Goal: Check status: Check status

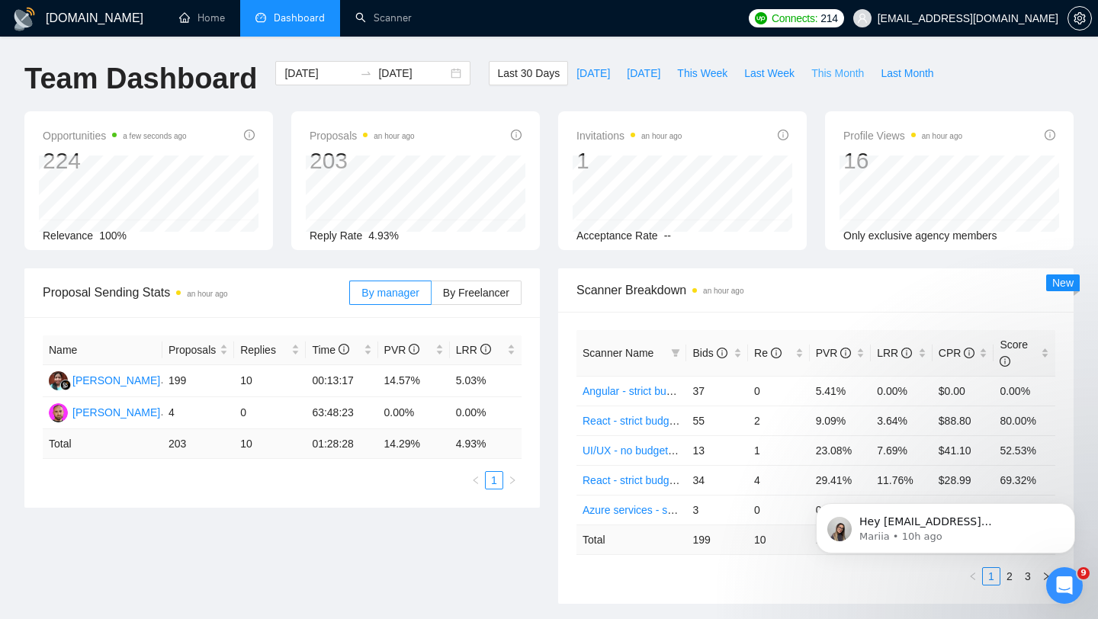
click at [834, 73] on span "This Month" at bounding box center [837, 73] width 53 height 17
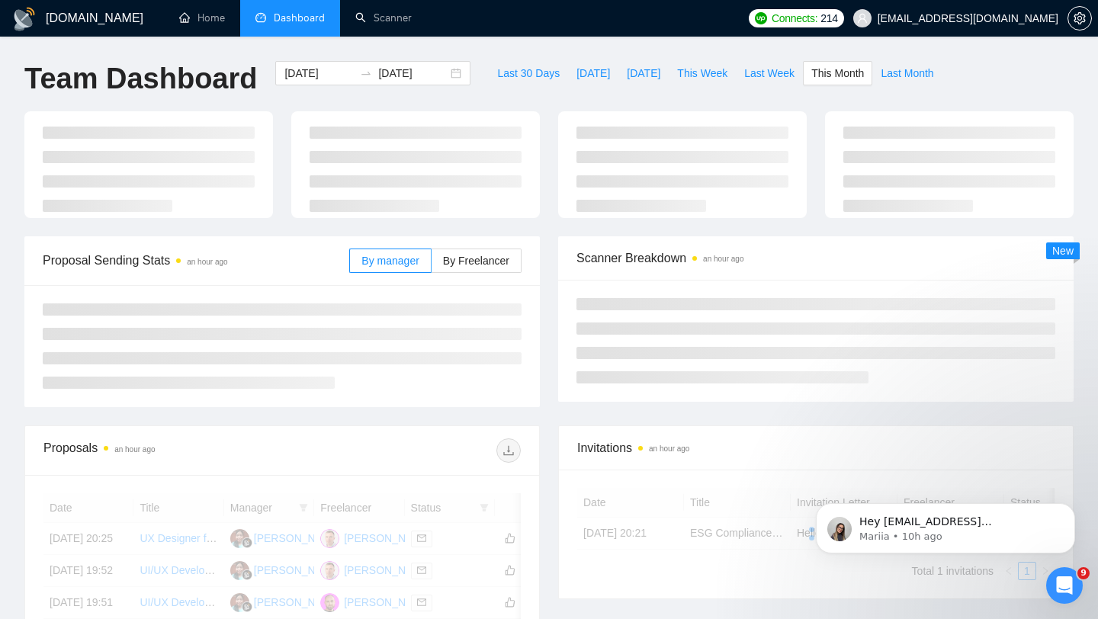
type input "[DATE]"
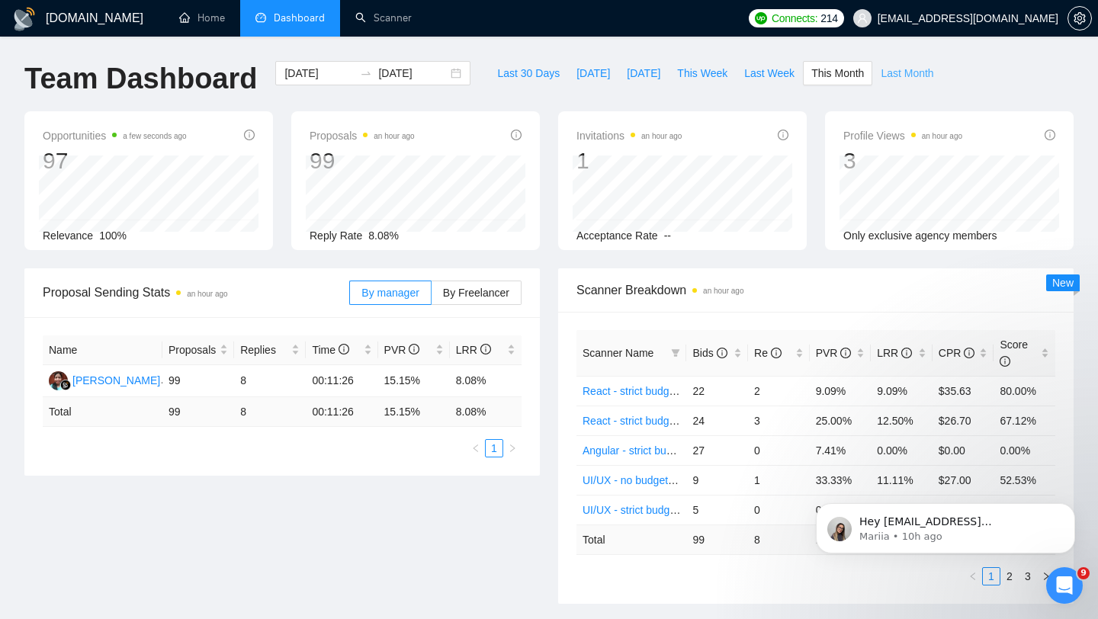
click at [903, 78] on span "Last Month" at bounding box center [907, 73] width 53 height 17
type input "[DATE]"
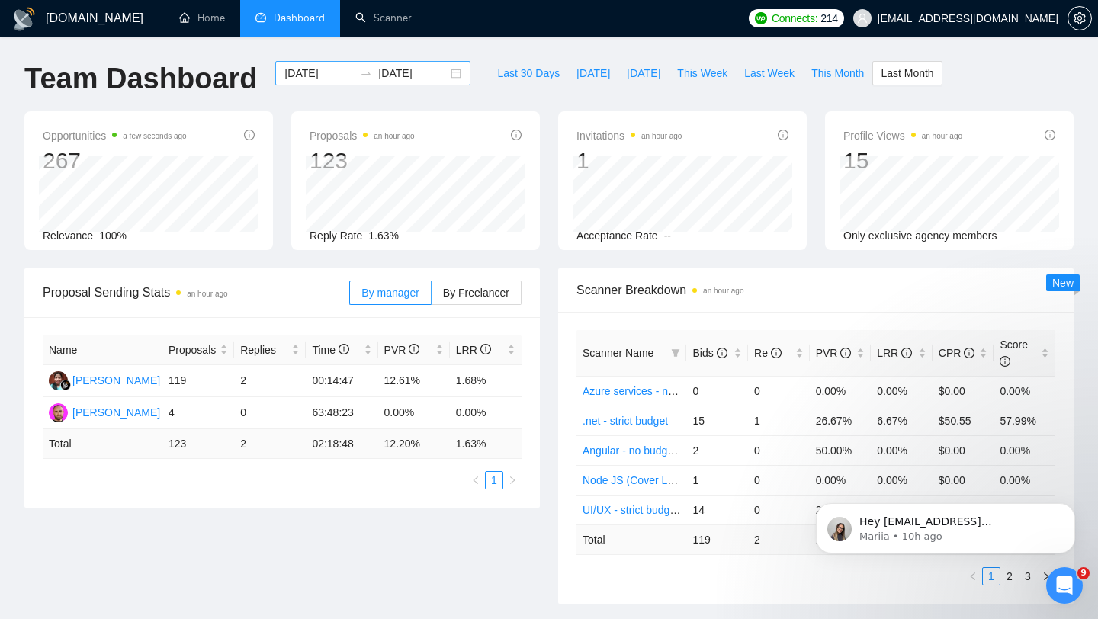
click at [381, 71] on input "[DATE]" at bounding box center [412, 73] width 69 height 17
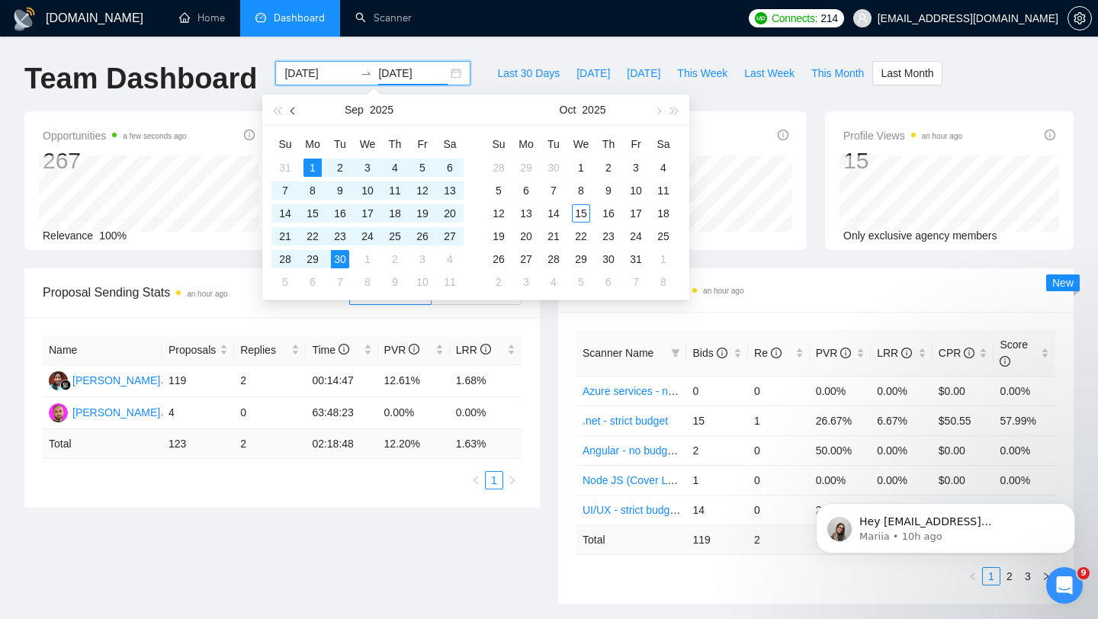
click at [291, 111] on span "button" at bounding box center [295, 111] width 8 height 8
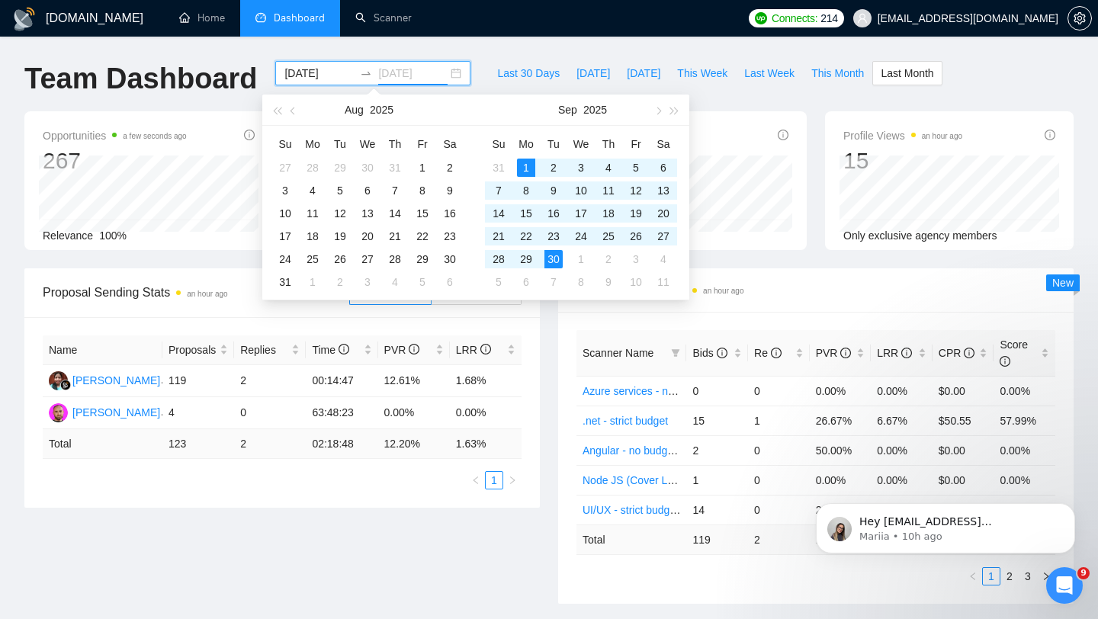
click at [525, 169] on div "1" at bounding box center [526, 168] width 18 height 18
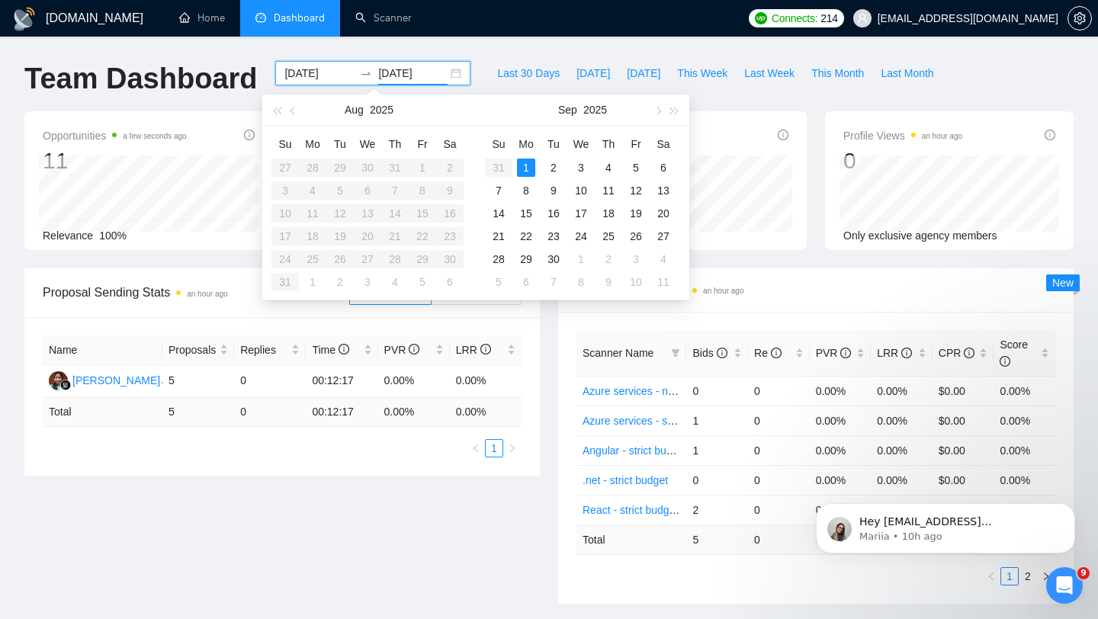
click at [400, 75] on input "[DATE]" at bounding box center [412, 73] width 69 height 17
type input "[DATE]"
click at [555, 258] on div "30" at bounding box center [554, 259] width 18 height 18
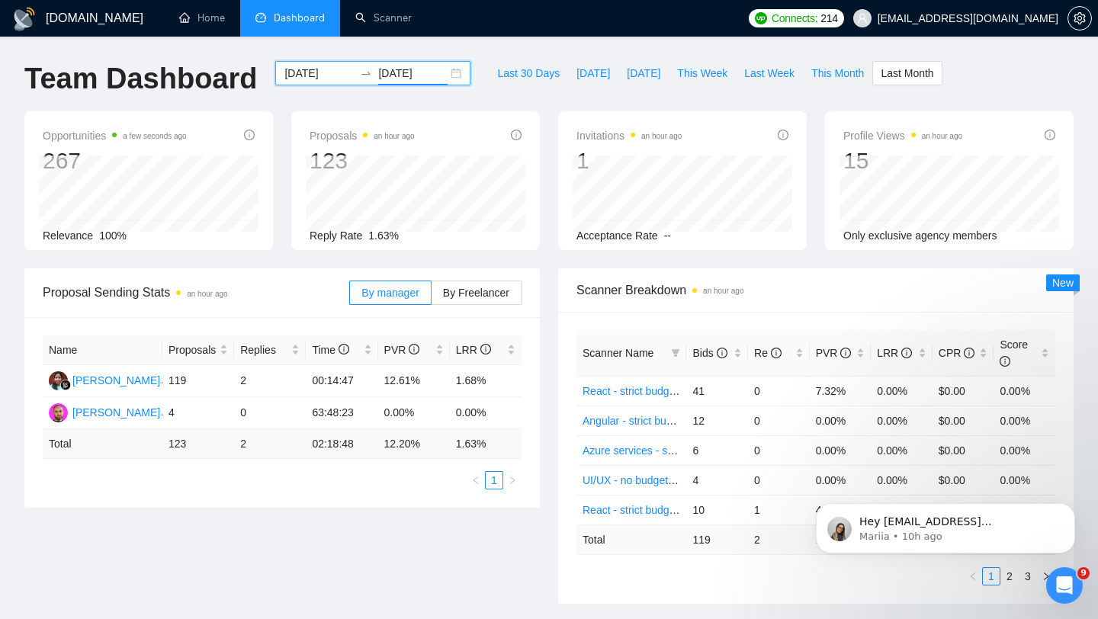
click at [372, 528] on div "Proposal Sending Stats an hour ago By manager By Freelancer Name Proposals Repl…" at bounding box center [549, 445] width 1068 height 354
click at [481, 292] on span "By Freelancer" at bounding box center [476, 293] width 66 height 12
click at [432, 297] on input "By Freelancer" at bounding box center [432, 297] width 0 height 0
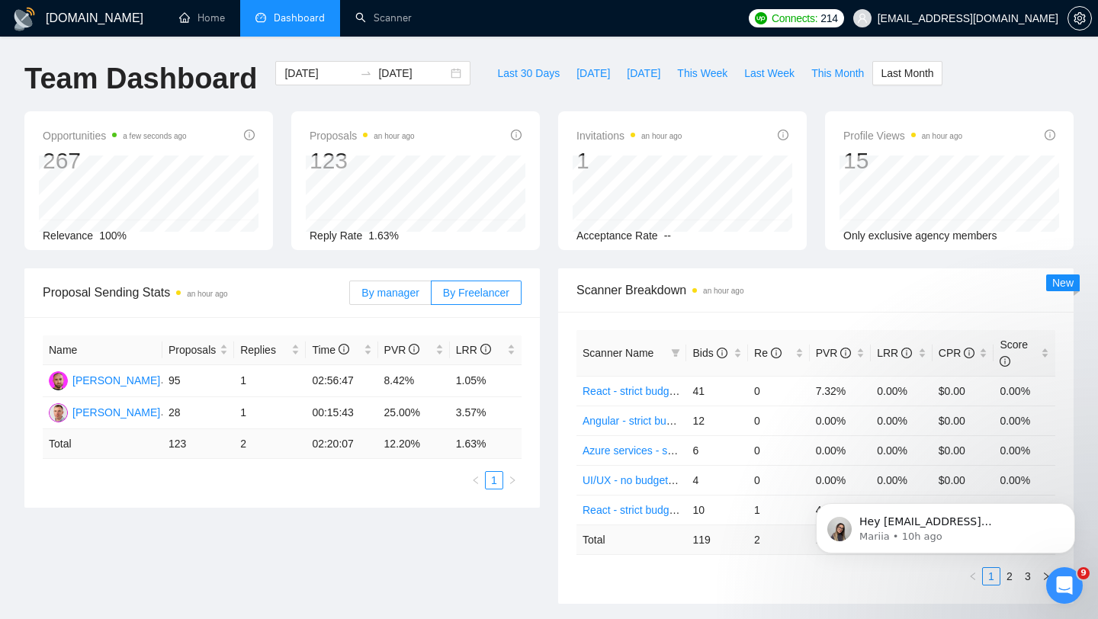
click at [395, 294] on span "By manager" at bounding box center [389, 293] width 57 height 12
click at [350, 297] on input "By manager" at bounding box center [350, 297] width 0 height 0
click at [840, 70] on span "This Month" at bounding box center [837, 73] width 53 height 17
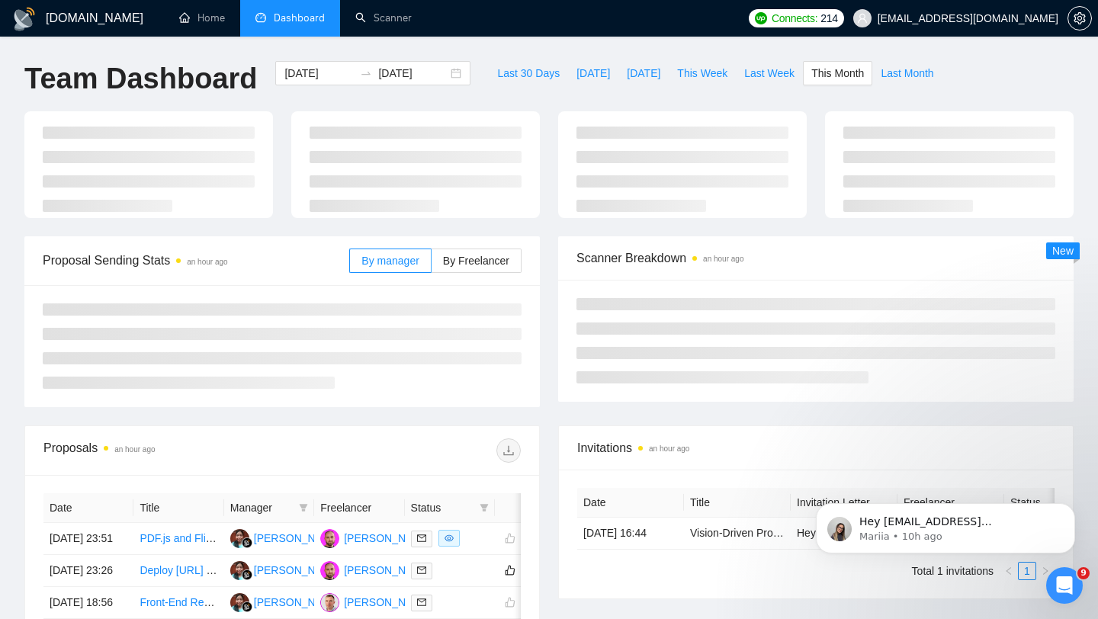
type input "[DATE]"
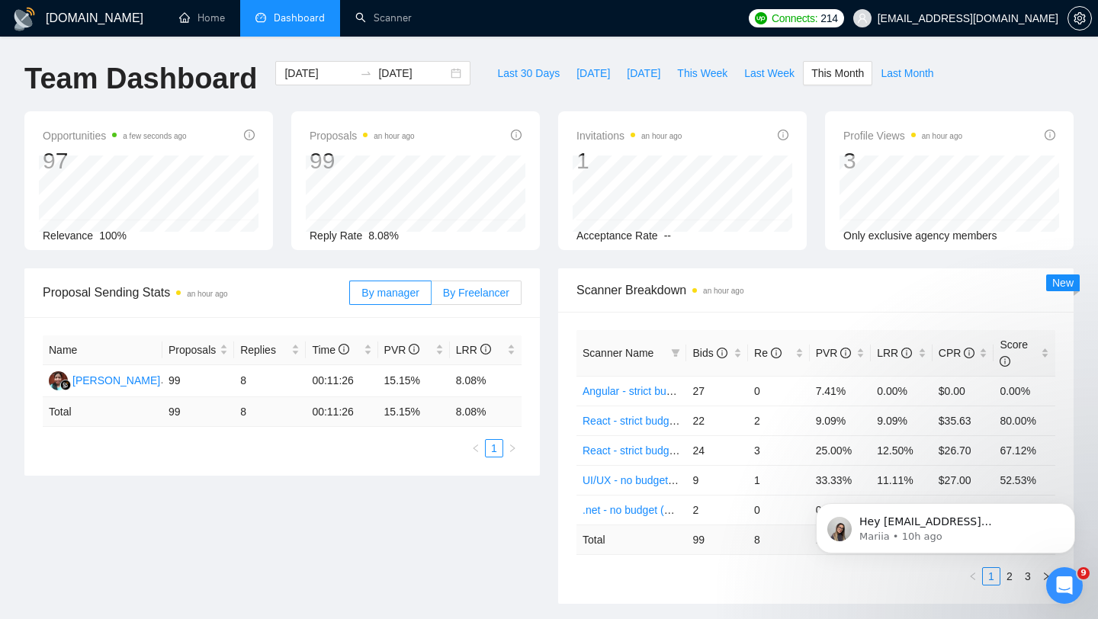
click at [479, 288] on span "By Freelancer" at bounding box center [476, 293] width 66 height 12
click at [432, 297] on input "By Freelancer" at bounding box center [432, 297] width 0 height 0
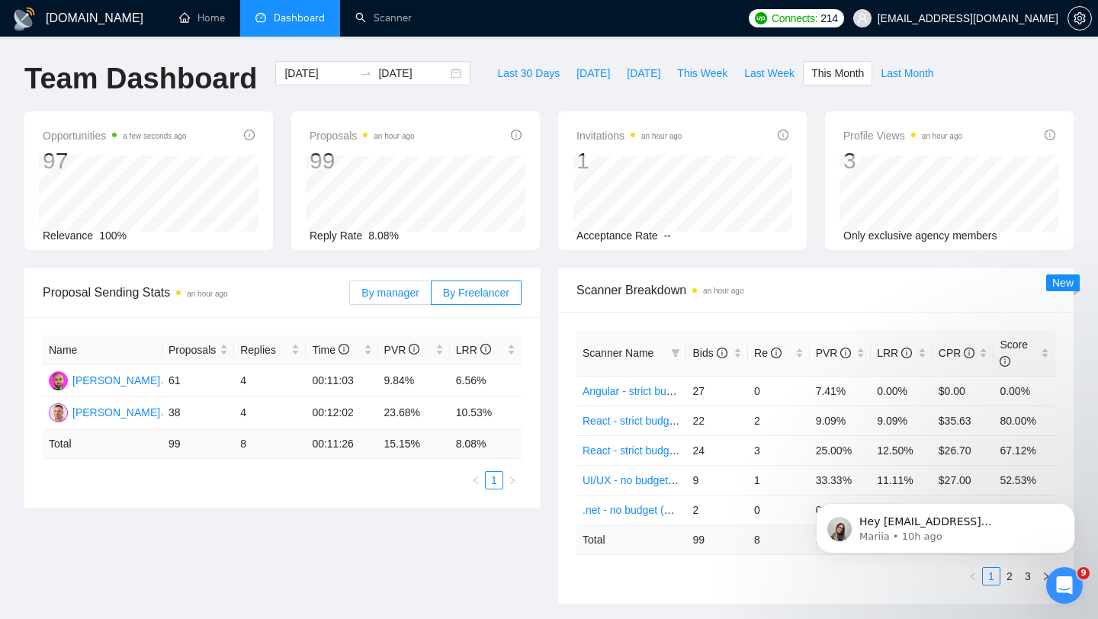
click at [386, 298] on span "By manager" at bounding box center [389, 293] width 57 height 12
click at [350, 297] on input "By manager" at bounding box center [350, 297] width 0 height 0
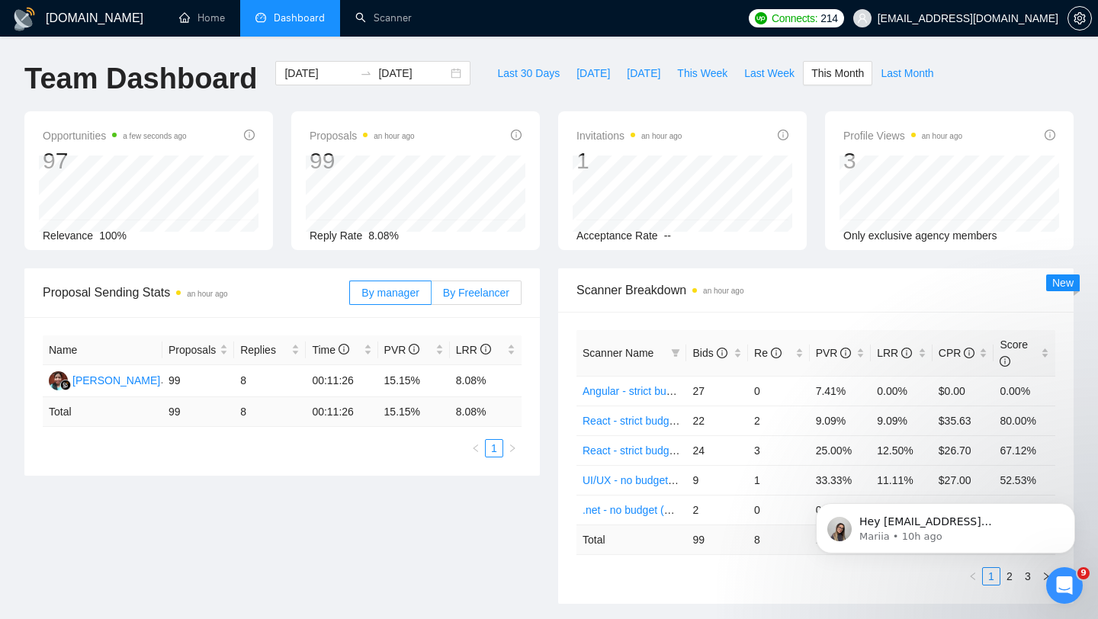
click at [448, 297] on span "By Freelancer" at bounding box center [476, 293] width 66 height 12
click at [432, 297] on input "By Freelancer" at bounding box center [432, 297] width 0 height 0
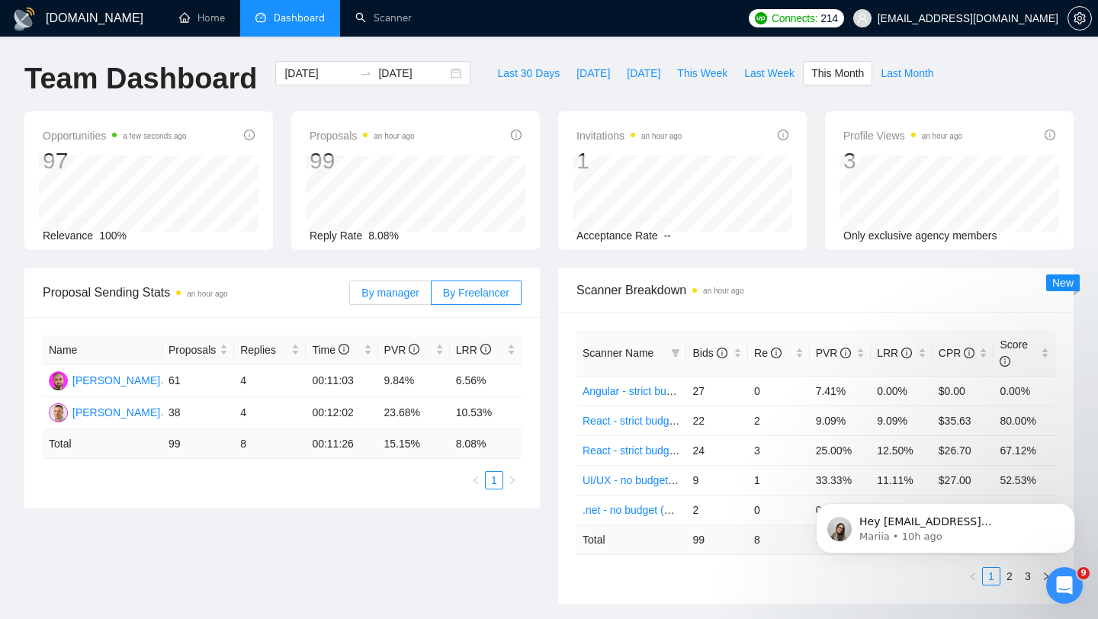
click at [409, 297] on span "By manager" at bounding box center [389, 293] width 57 height 12
click at [350, 297] on input "By manager" at bounding box center [350, 297] width 0 height 0
